Goal: Task Accomplishment & Management: Complete application form

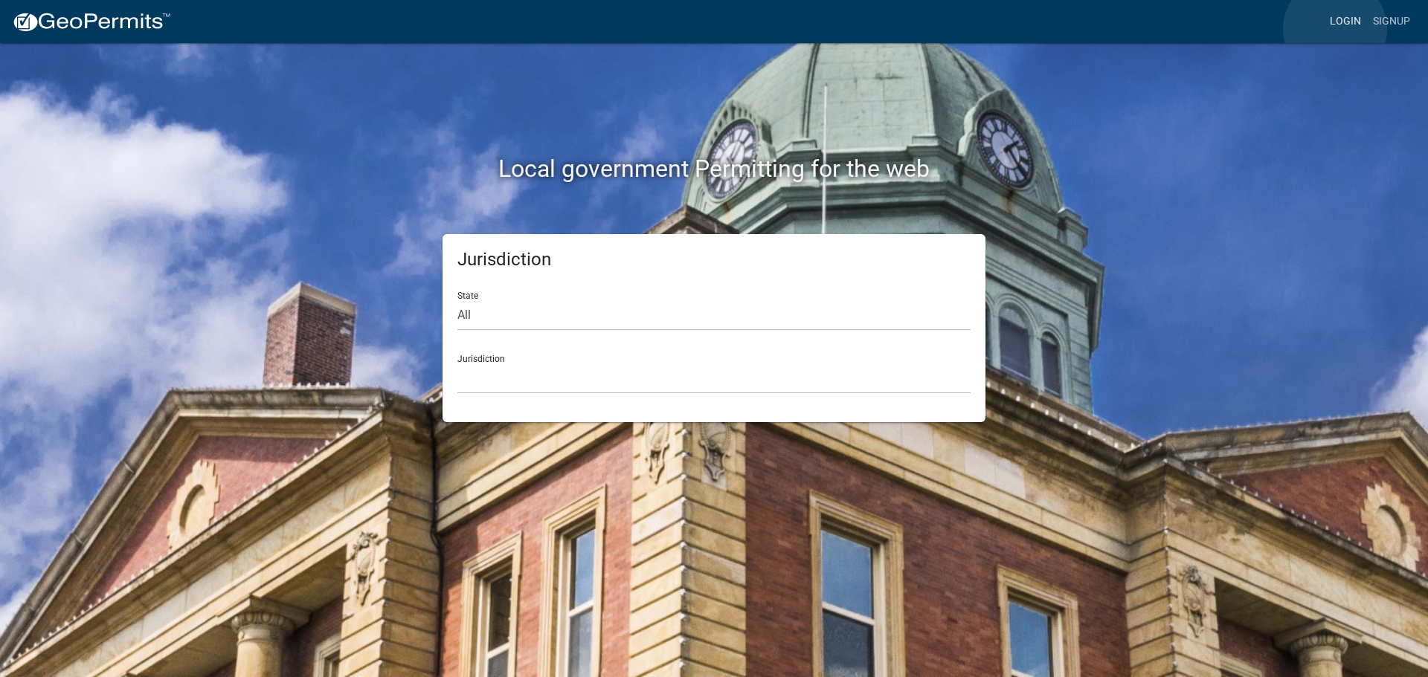
click at [1335, 29] on link "Login" at bounding box center [1344, 21] width 43 height 28
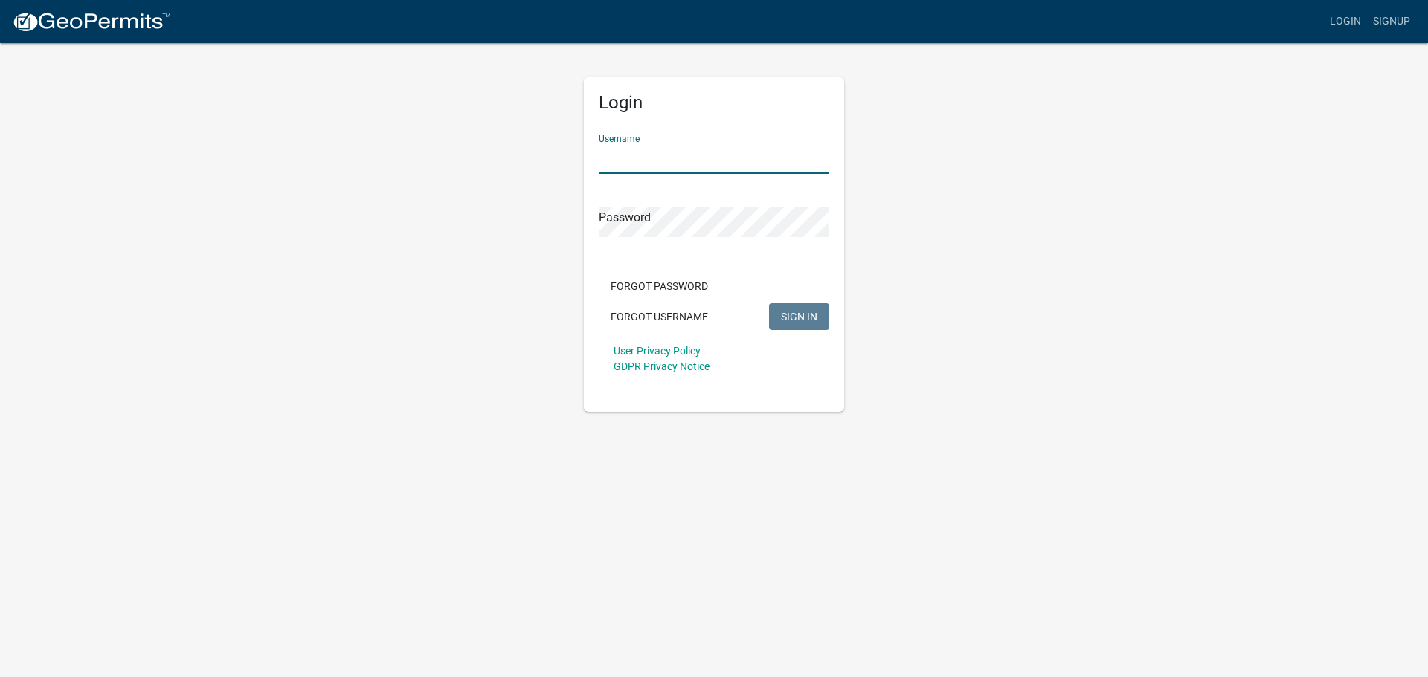
click at [715, 167] on input "Username" at bounding box center [714, 158] width 230 height 30
type input "Teck"
click at [769, 303] on button "SIGN IN" at bounding box center [799, 316] width 60 height 27
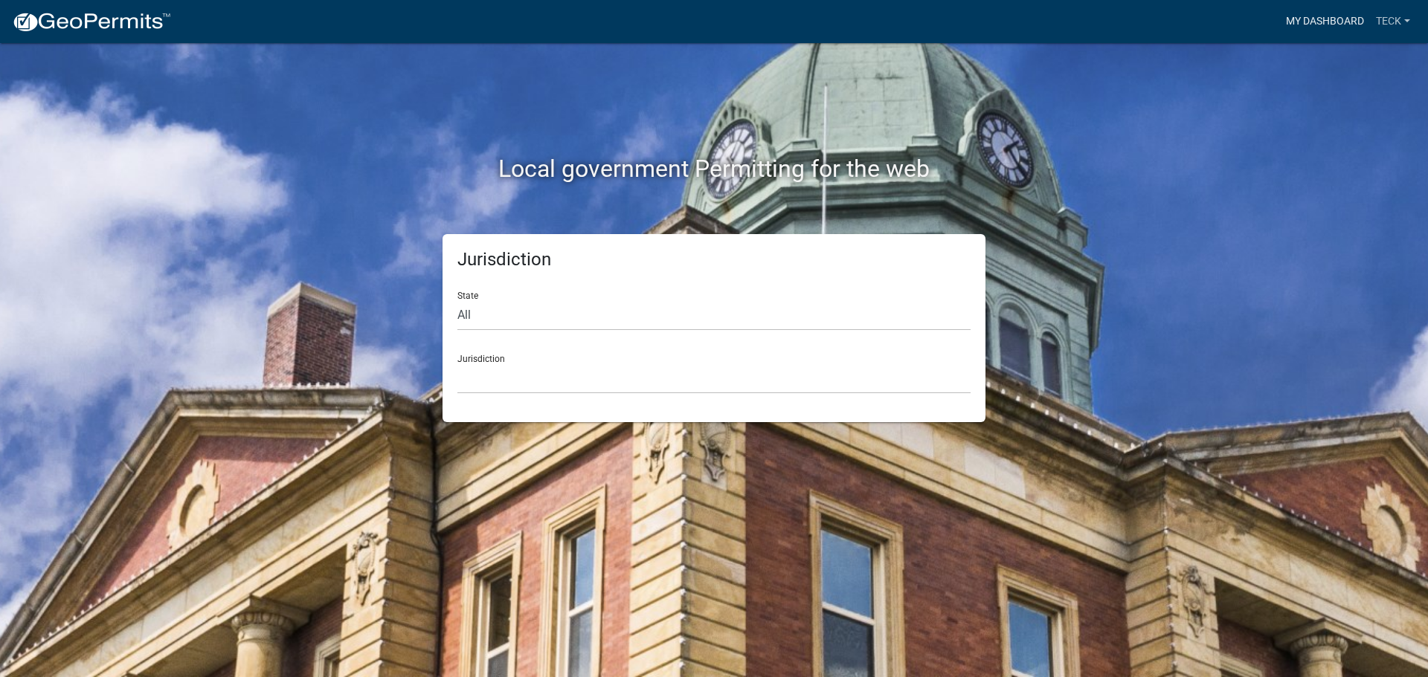
click at [1325, 22] on link "My Dashboard" at bounding box center [1325, 21] width 90 height 28
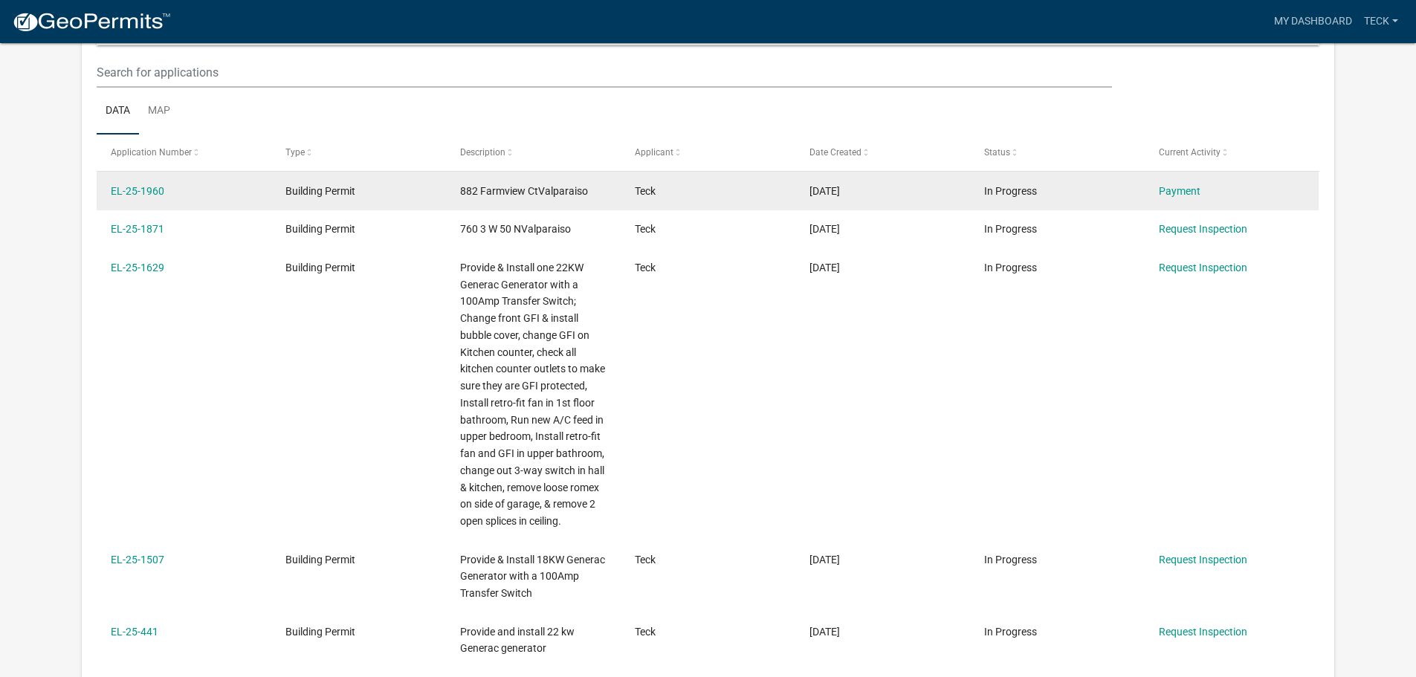
scroll to position [197, 0]
click at [164, 194] on link "EL-25-1960" at bounding box center [138, 191] width 54 height 12
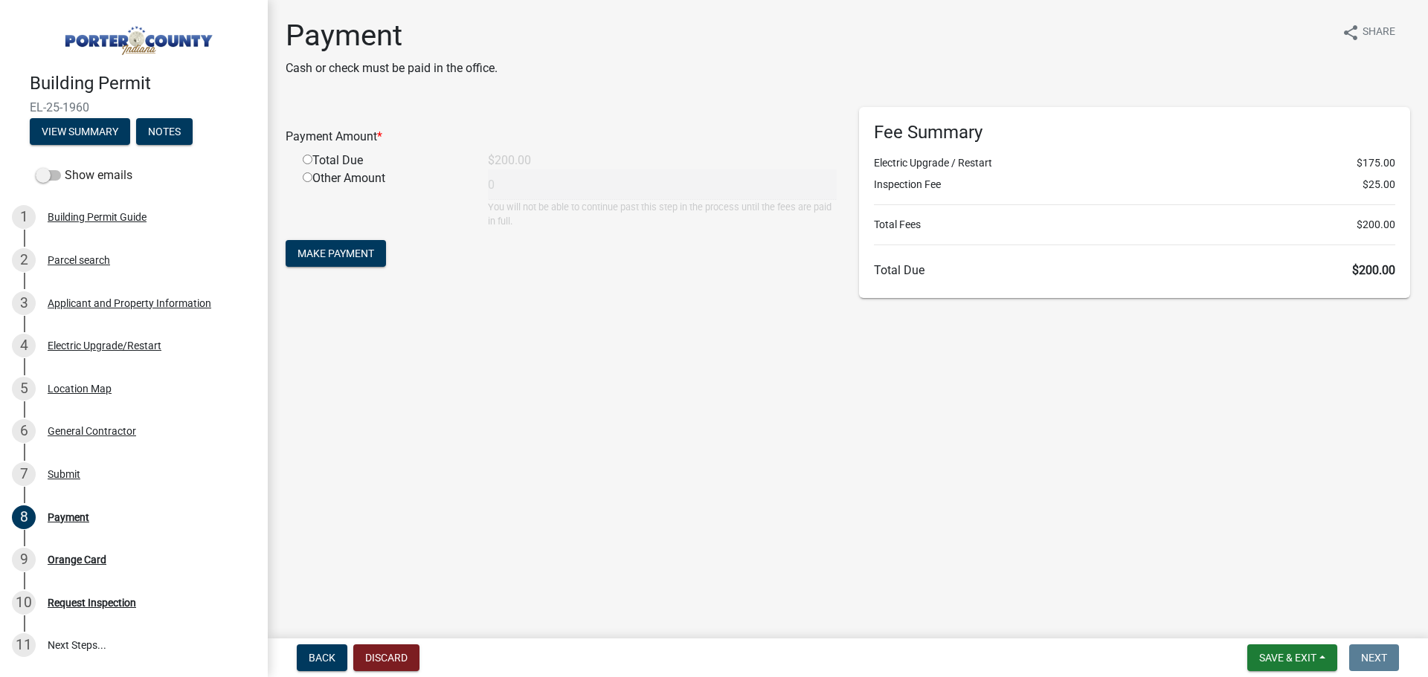
click at [357, 164] on div "Total Due" at bounding box center [383, 161] width 185 height 18
click at [310, 161] on input "radio" at bounding box center [308, 160] width 10 height 10
radio input "true"
type input "200"
click at [349, 262] on button "Make Payment" at bounding box center [336, 253] width 100 height 27
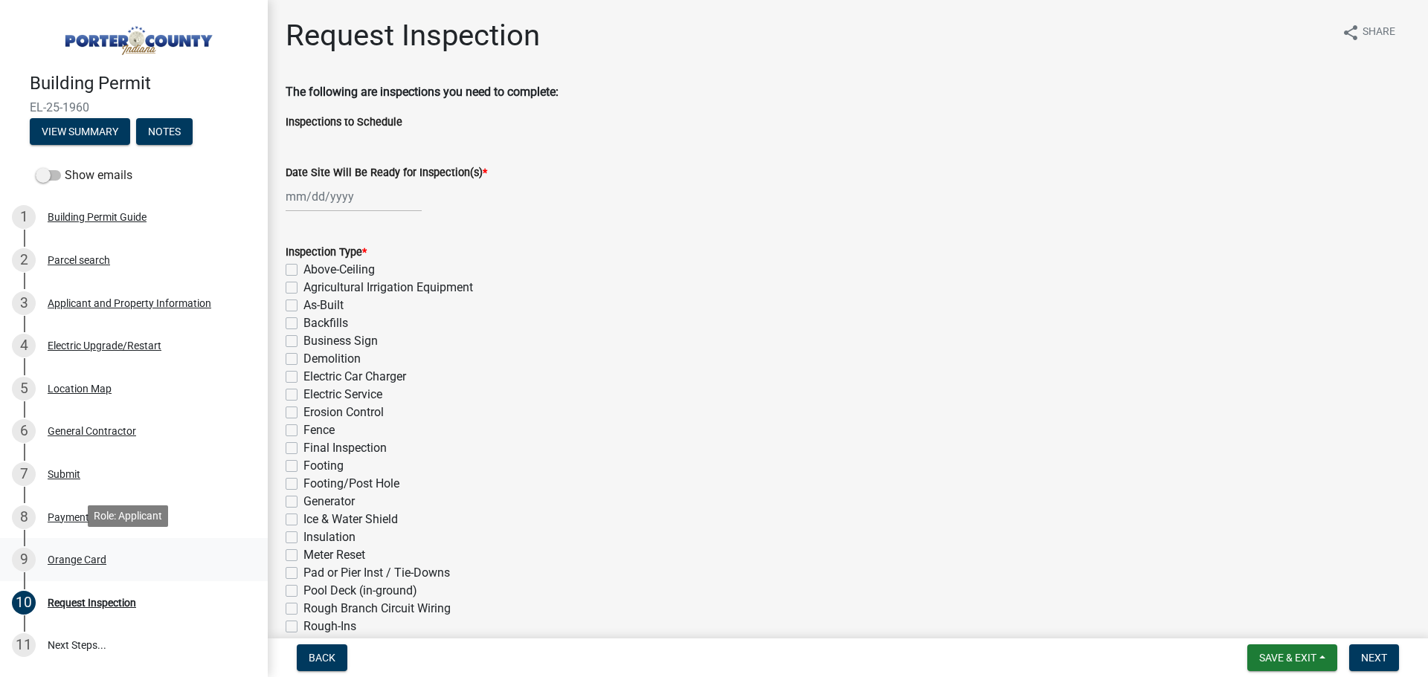
click at [63, 557] on div "Orange Card" at bounding box center [77, 560] width 59 height 10
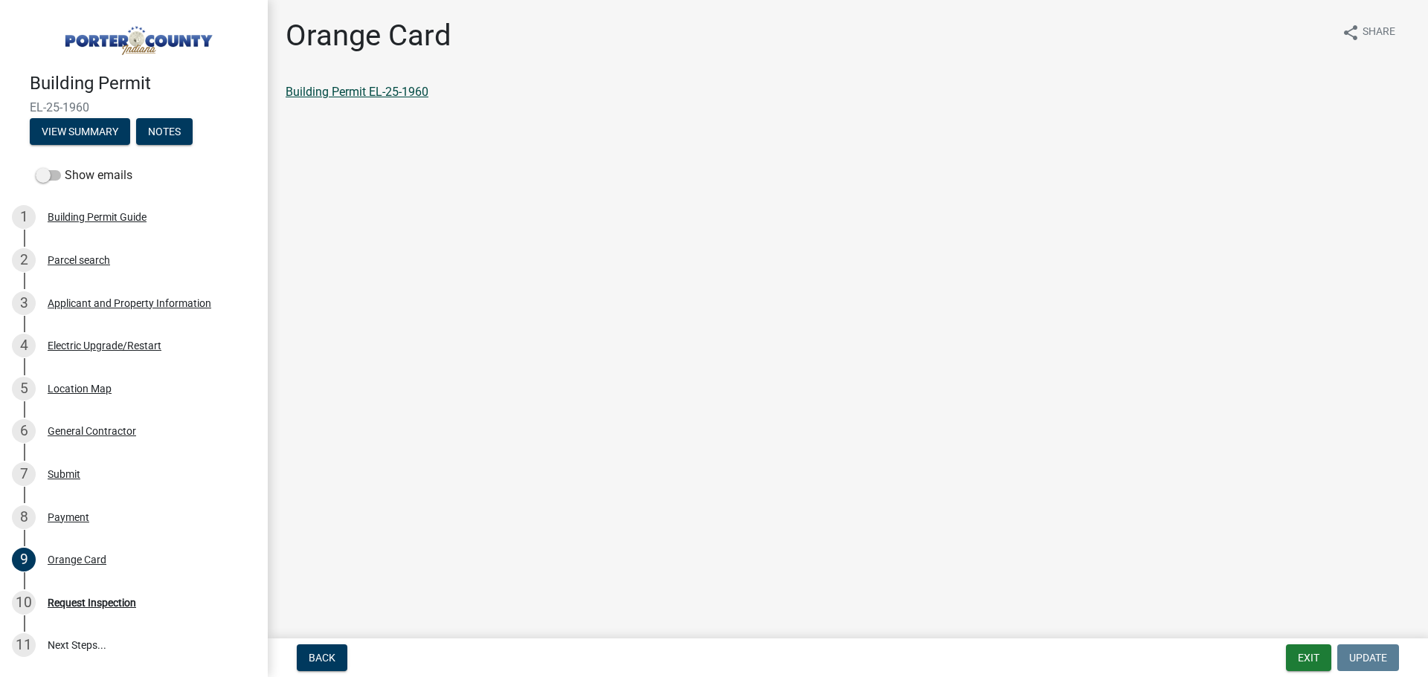
click at [387, 95] on link "Building Permit EL-25-1960" at bounding box center [357, 92] width 143 height 14
